Goal: Information Seeking & Learning: Compare options

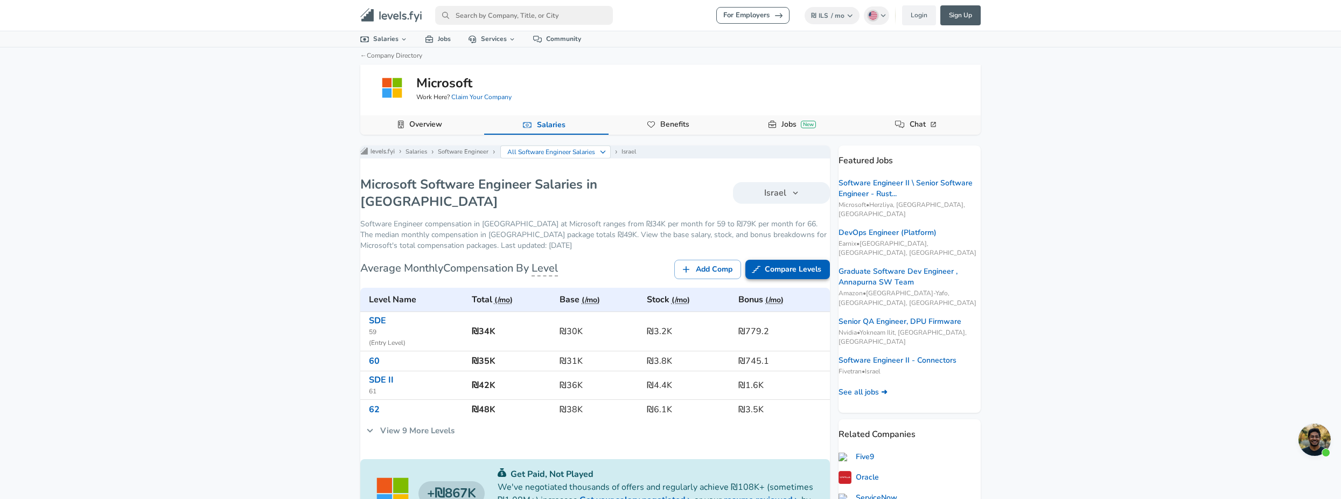
click at [760, 266] on link "Compare Levels" at bounding box center [787, 270] width 85 height 20
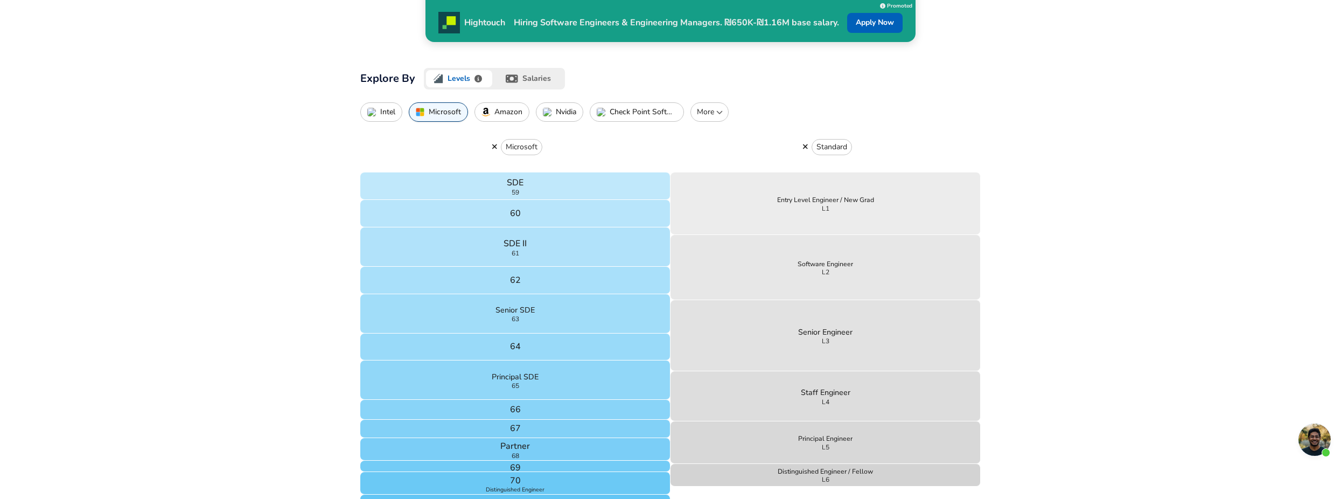
scroll to position [269, 0]
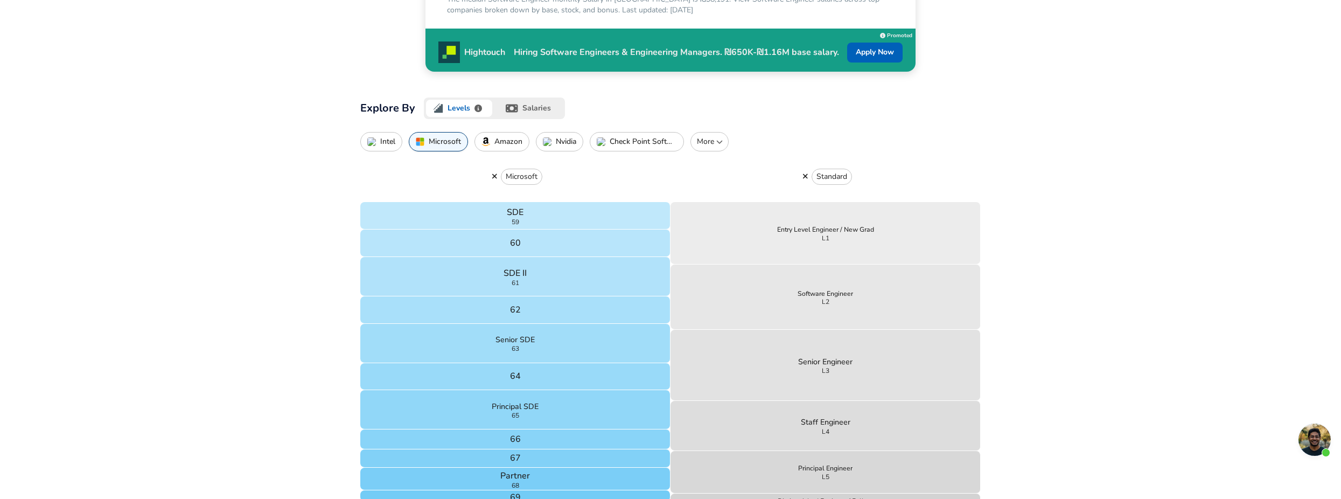
click at [558, 144] on p "Nvidia" at bounding box center [566, 141] width 20 height 9
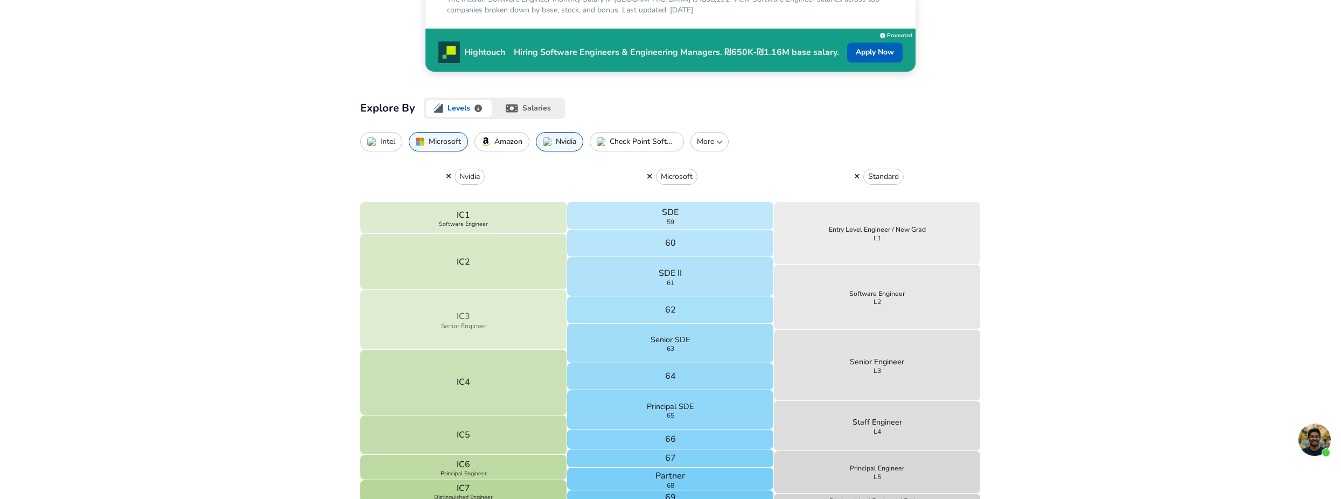
click at [540, 318] on button "IC3 Senior Engineer" at bounding box center [463, 319] width 207 height 59
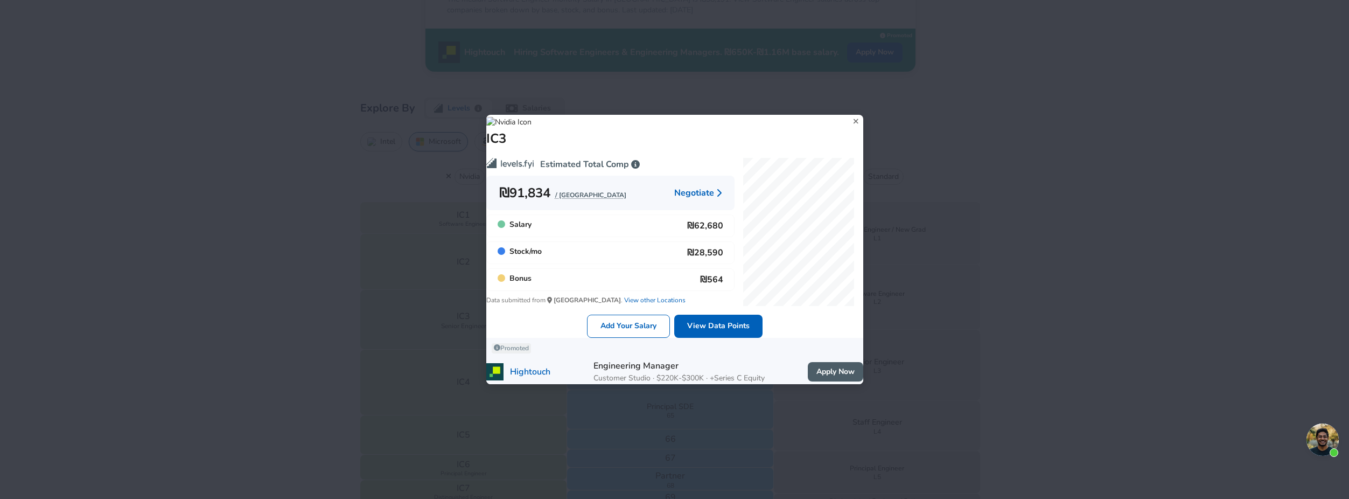
click at [849, 113] on icon at bounding box center [856, 121] width 15 height 16
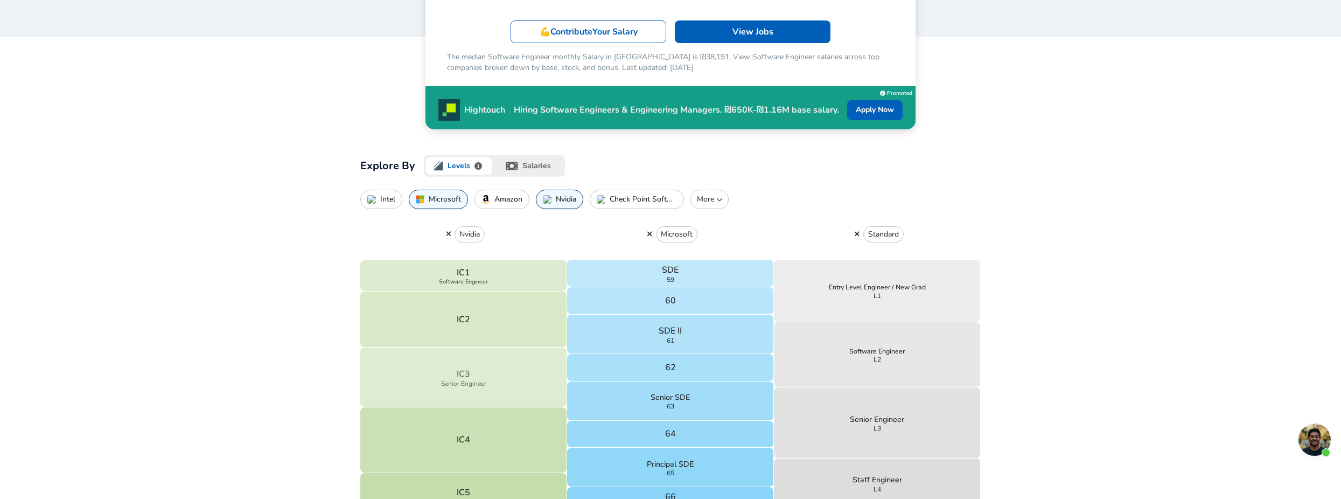
scroll to position [215, 0]
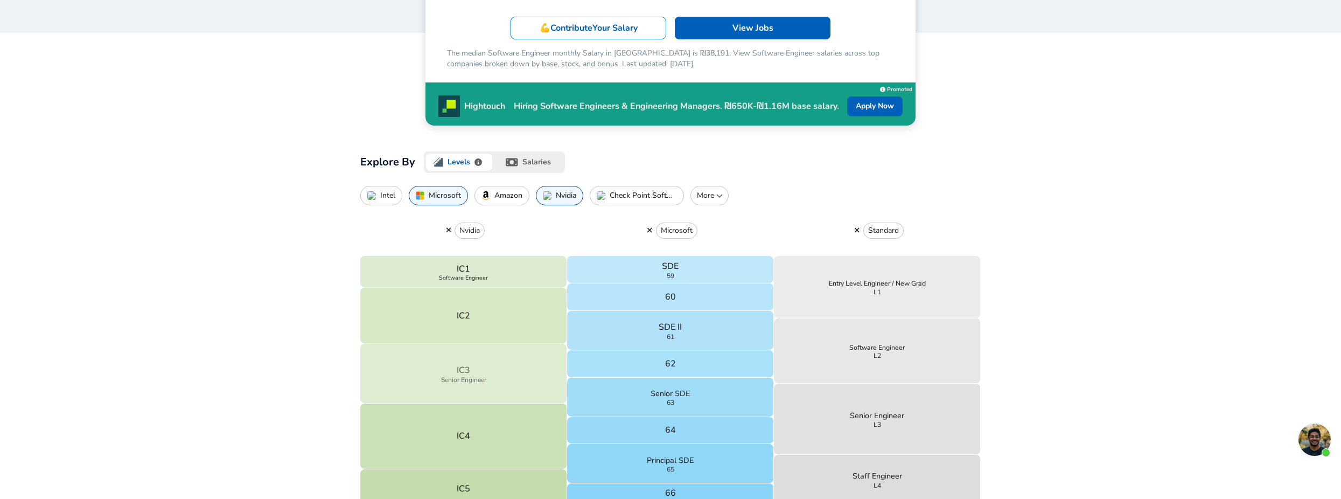
click at [507, 369] on button "IC3 Senior Engineer" at bounding box center [463, 373] width 207 height 59
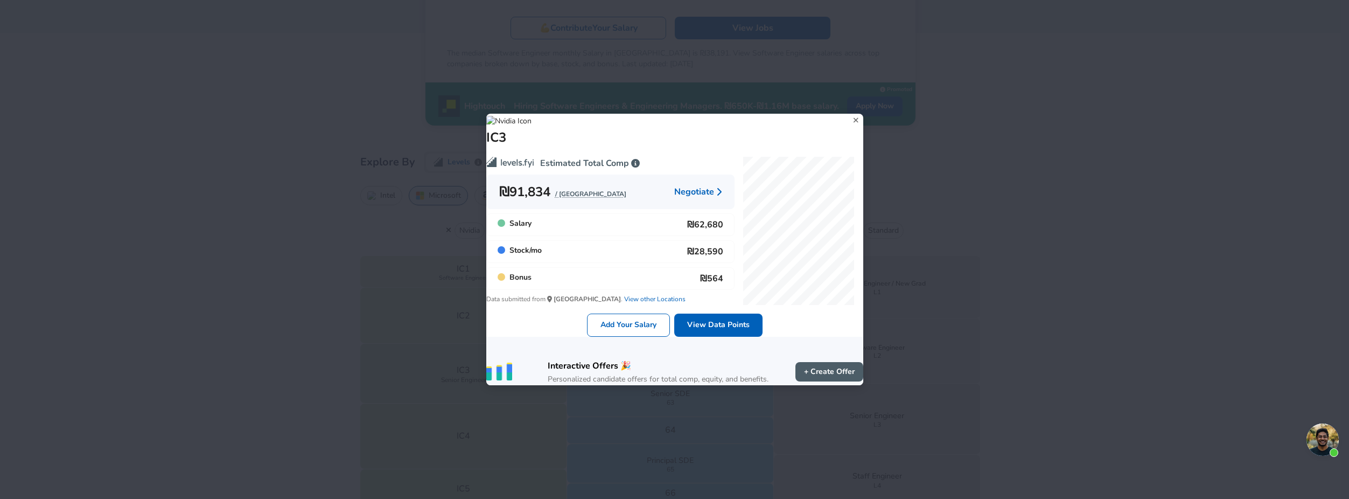
click at [849, 112] on icon at bounding box center [856, 120] width 15 height 16
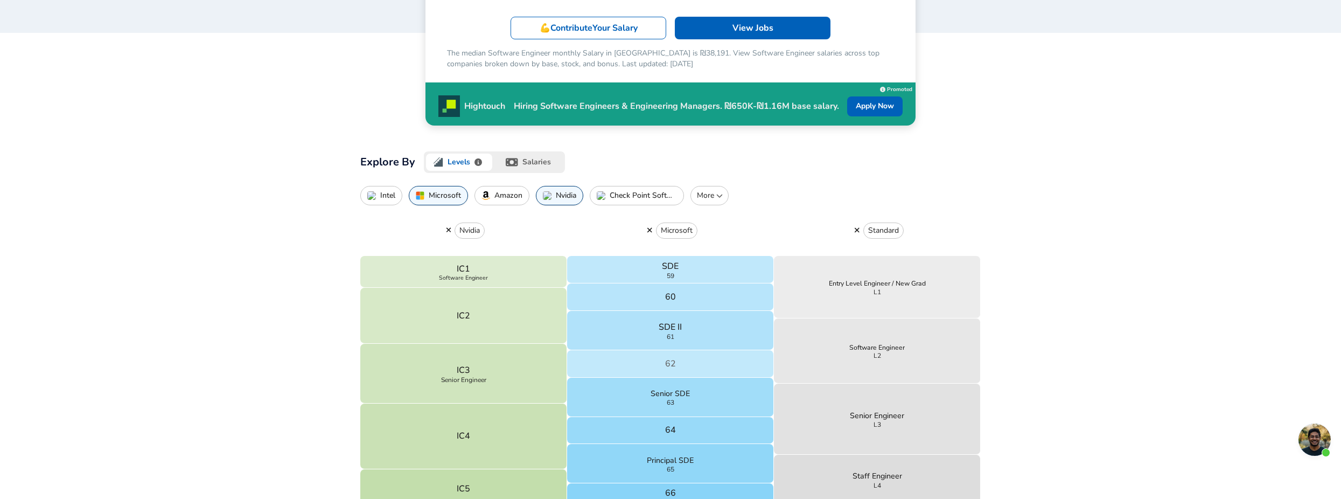
click at [650, 370] on button "62" at bounding box center [670, 363] width 207 height 27
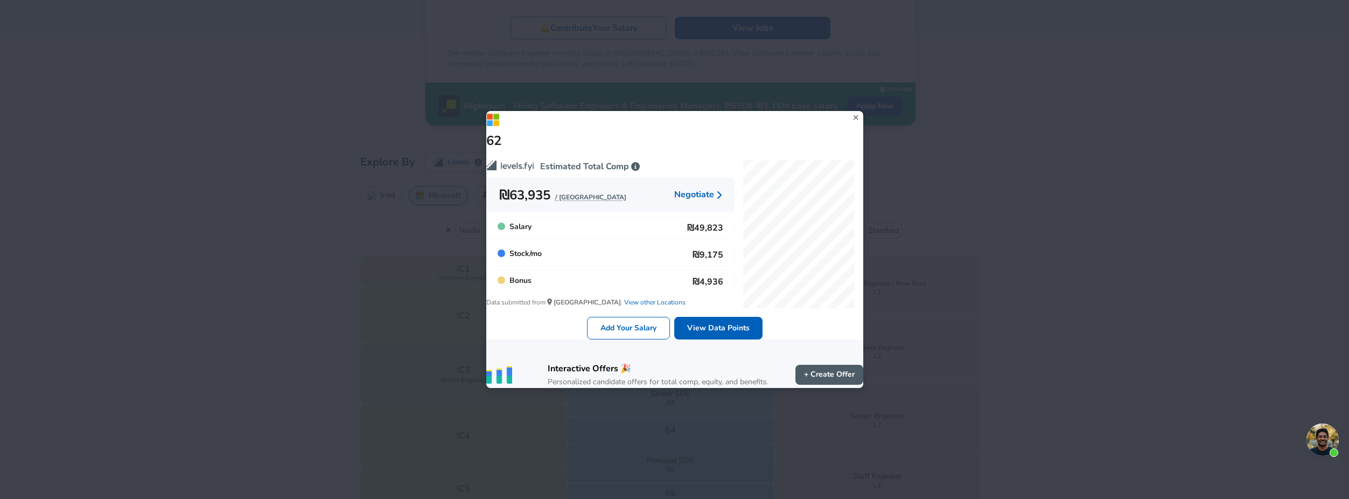
click at [849, 109] on icon at bounding box center [856, 117] width 15 height 16
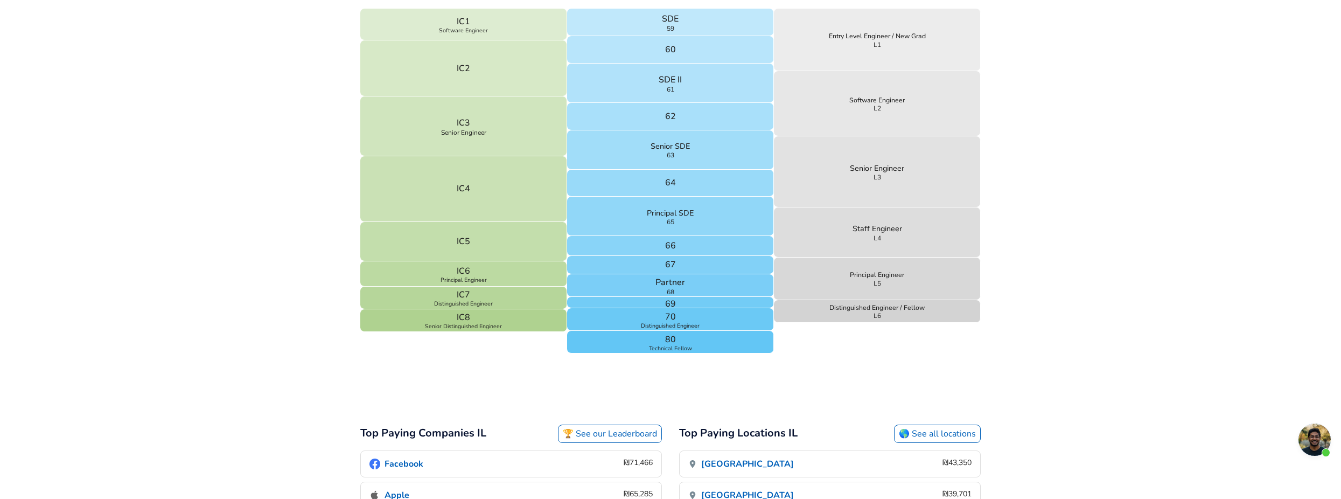
scroll to position [377, 0]
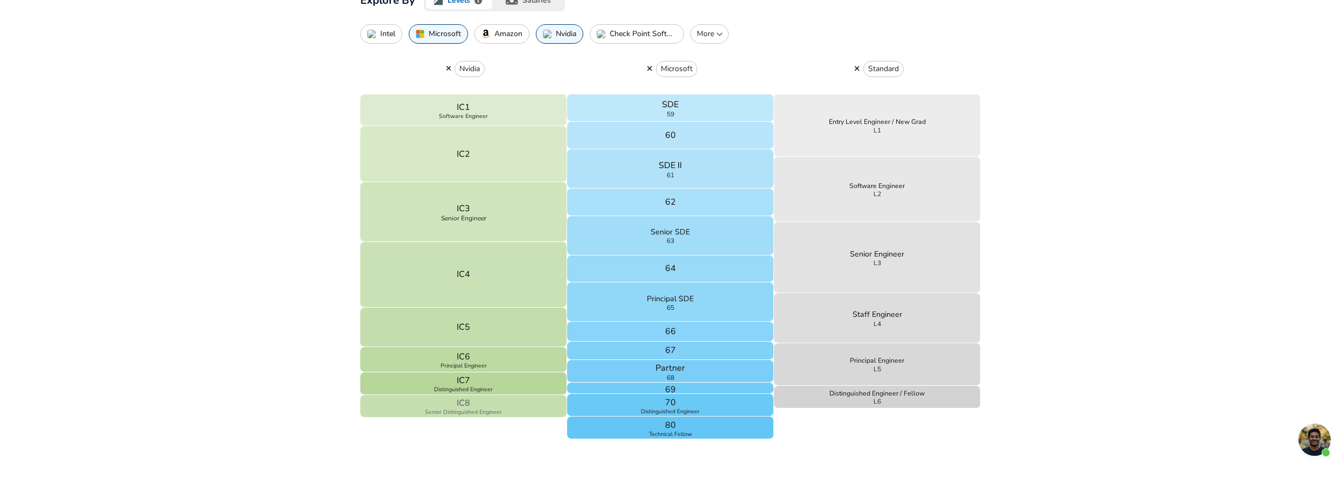
click at [507, 405] on button "IC8 Senior Distinguished Engineer" at bounding box center [463, 406] width 207 height 23
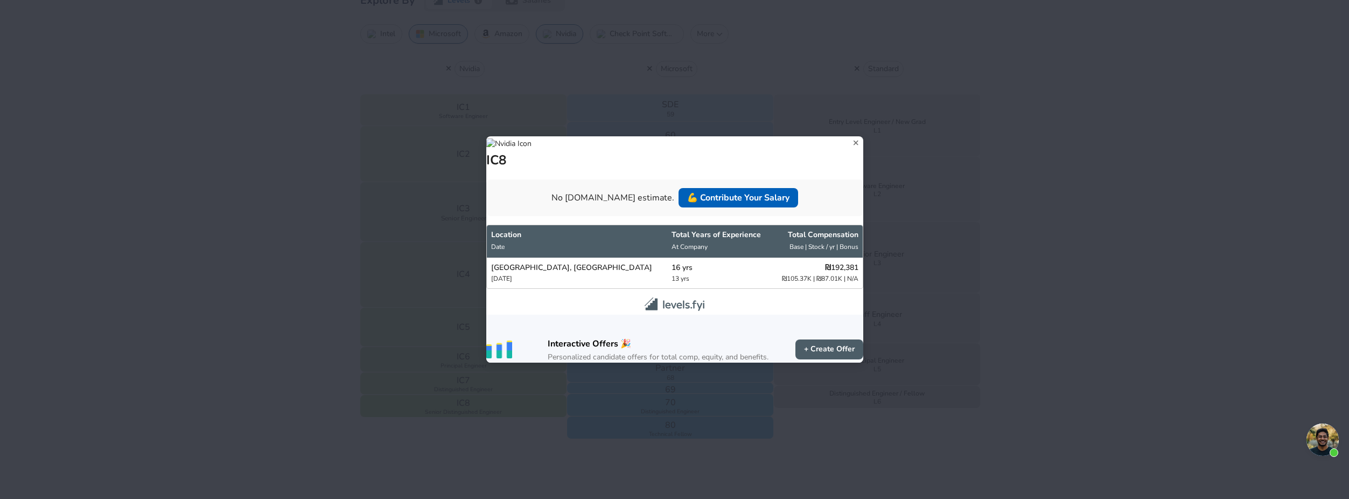
click at [849, 135] on icon at bounding box center [856, 143] width 15 height 16
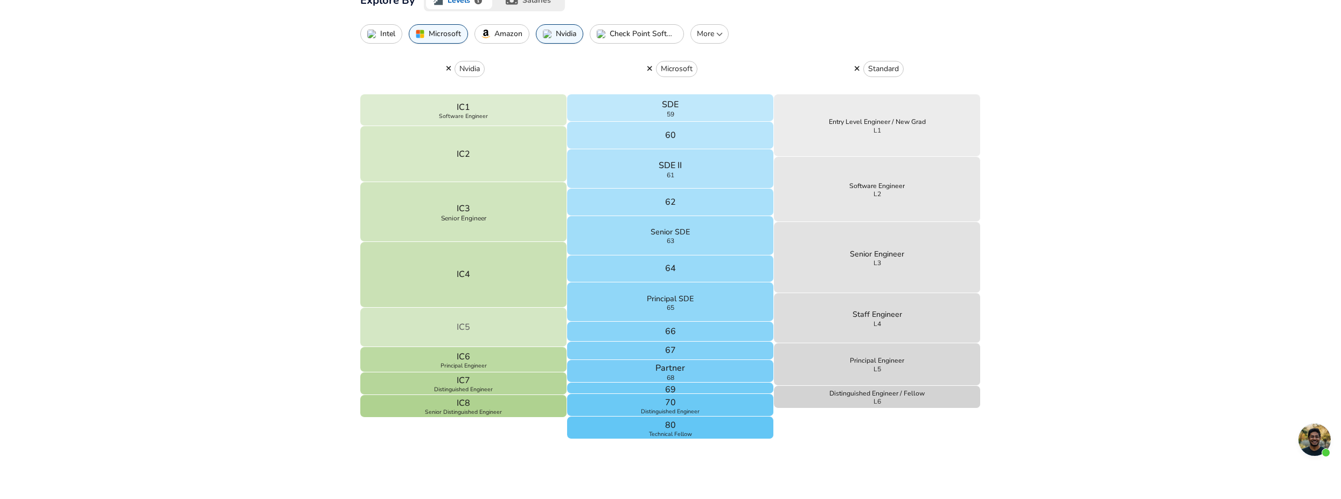
click at [431, 329] on button "IC5" at bounding box center [463, 328] width 207 height 40
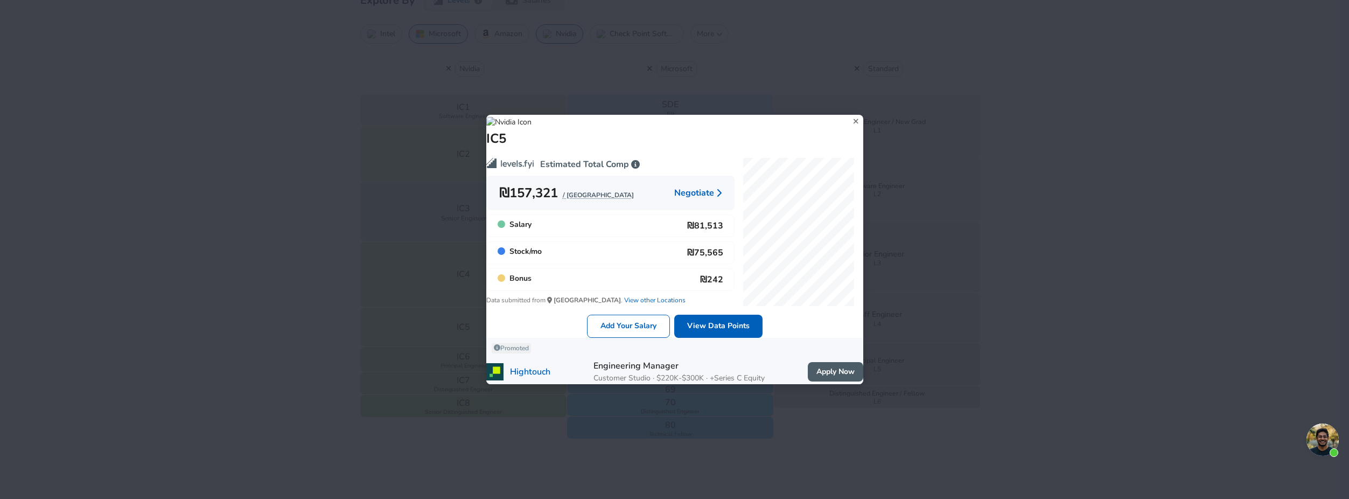
click at [854, 119] on icon at bounding box center [856, 121] width 5 height 5
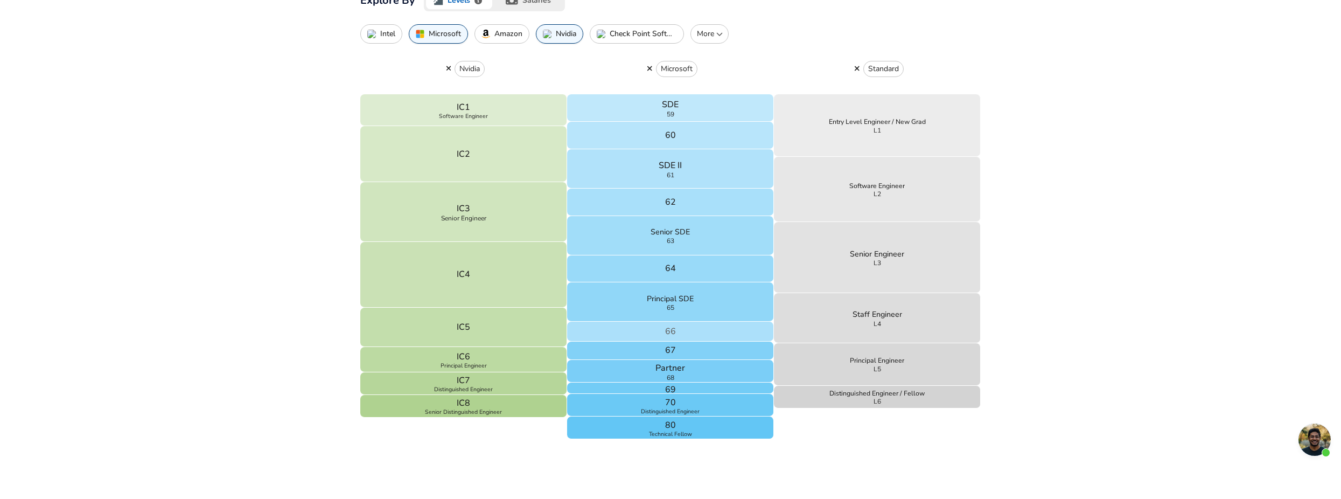
click at [623, 329] on button "66" at bounding box center [670, 331] width 207 height 19
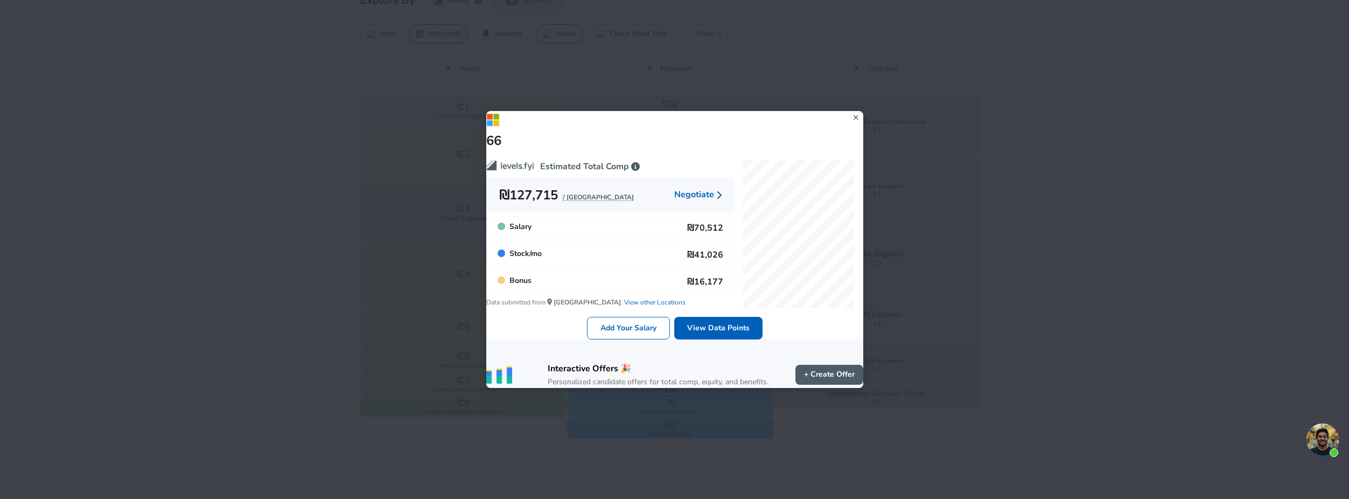
click at [849, 109] on icon at bounding box center [856, 117] width 15 height 16
